Goal: Task Accomplishment & Management: Manage account settings

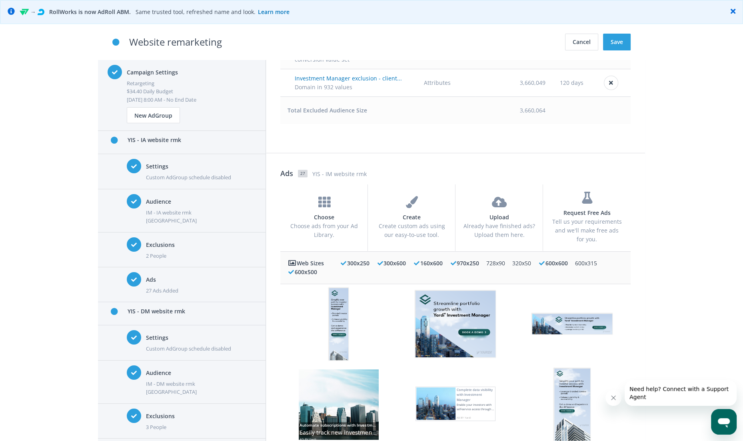
scroll to position [3977, 0]
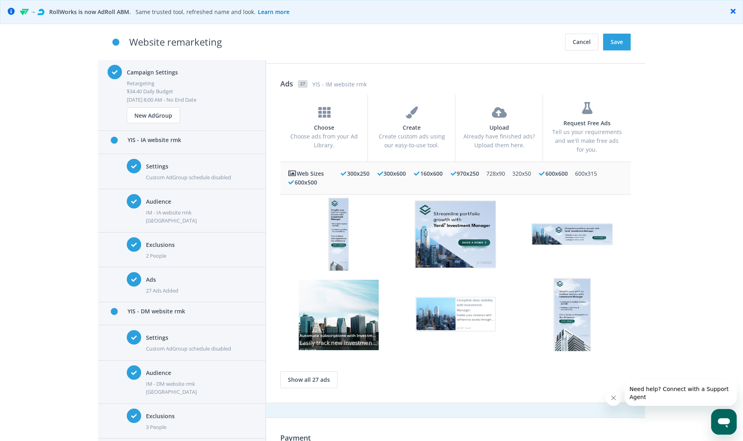
click at [182, 170] on h4 "Settings" at bounding box center [201, 166] width 110 height 9
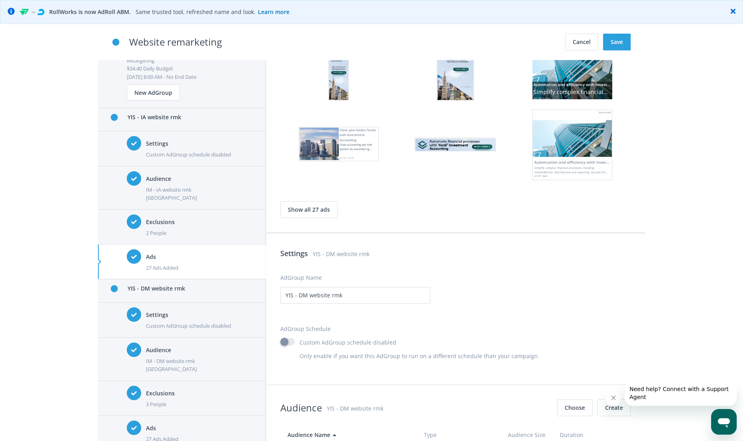
scroll to position [823, 0]
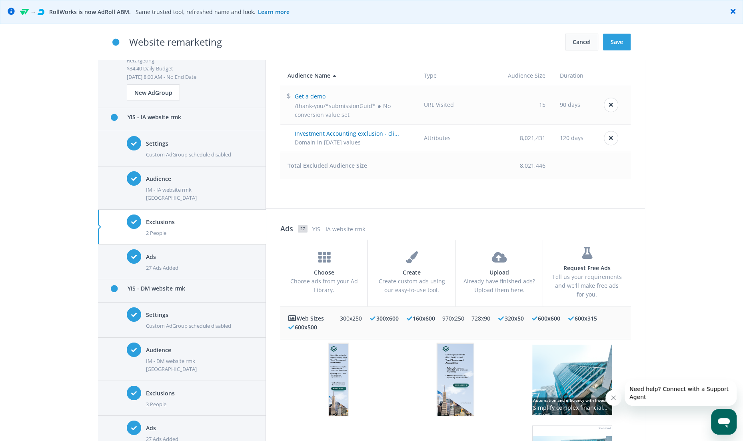
click at [568, 40] on button "Cancel" at bounding box center [581, 42] width 33 height 17
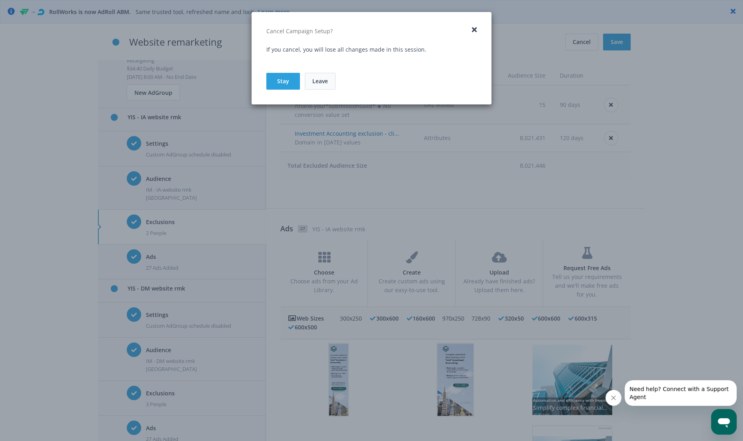
click at [324, 82] on link "Leave" at bounding box center [320, 81] width 31 height 17
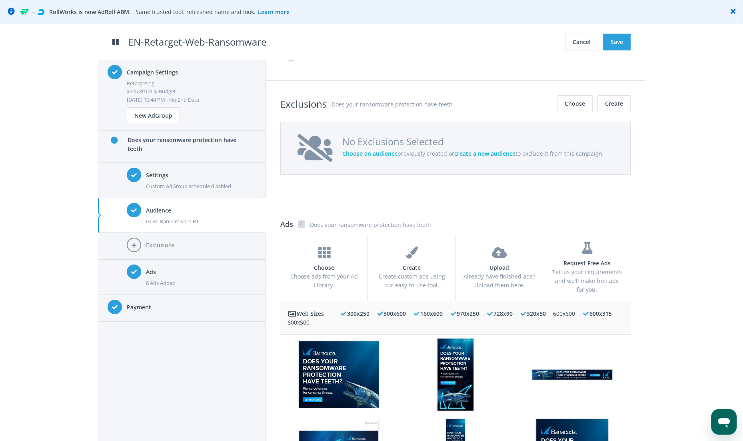
click at [207, 172] on div "Settings Custom AdGroup schedule disabled" at bounding box center [201, 180] width 110 height 25
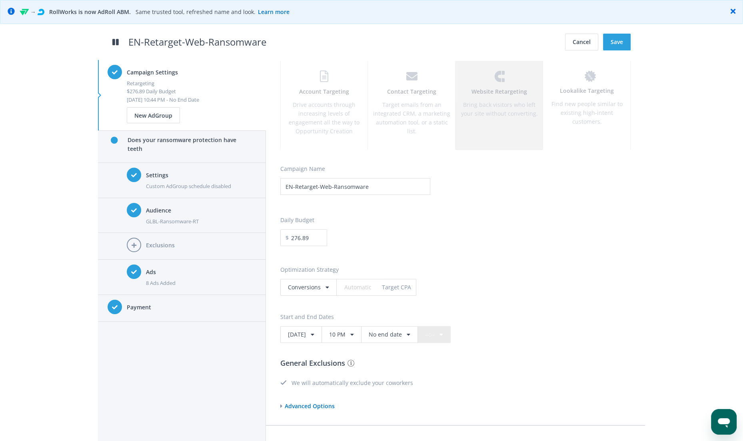
scroll to position [207, 0]
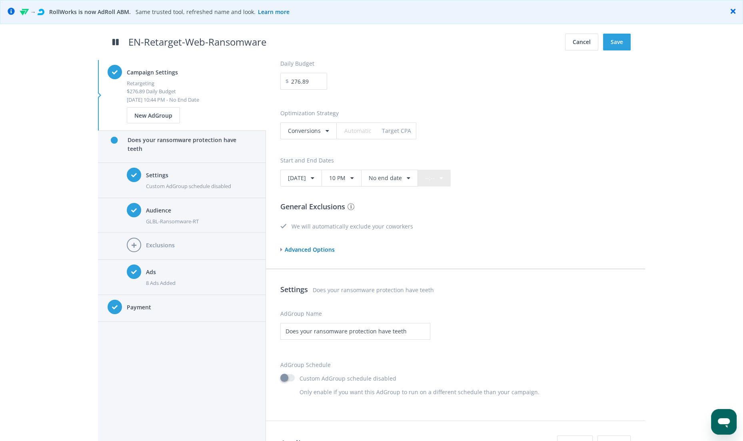
click at [313, 251] on span "Advanced Options" at bounding box center [309, 250] width 52 height 8
